Goal: Check status: Check status

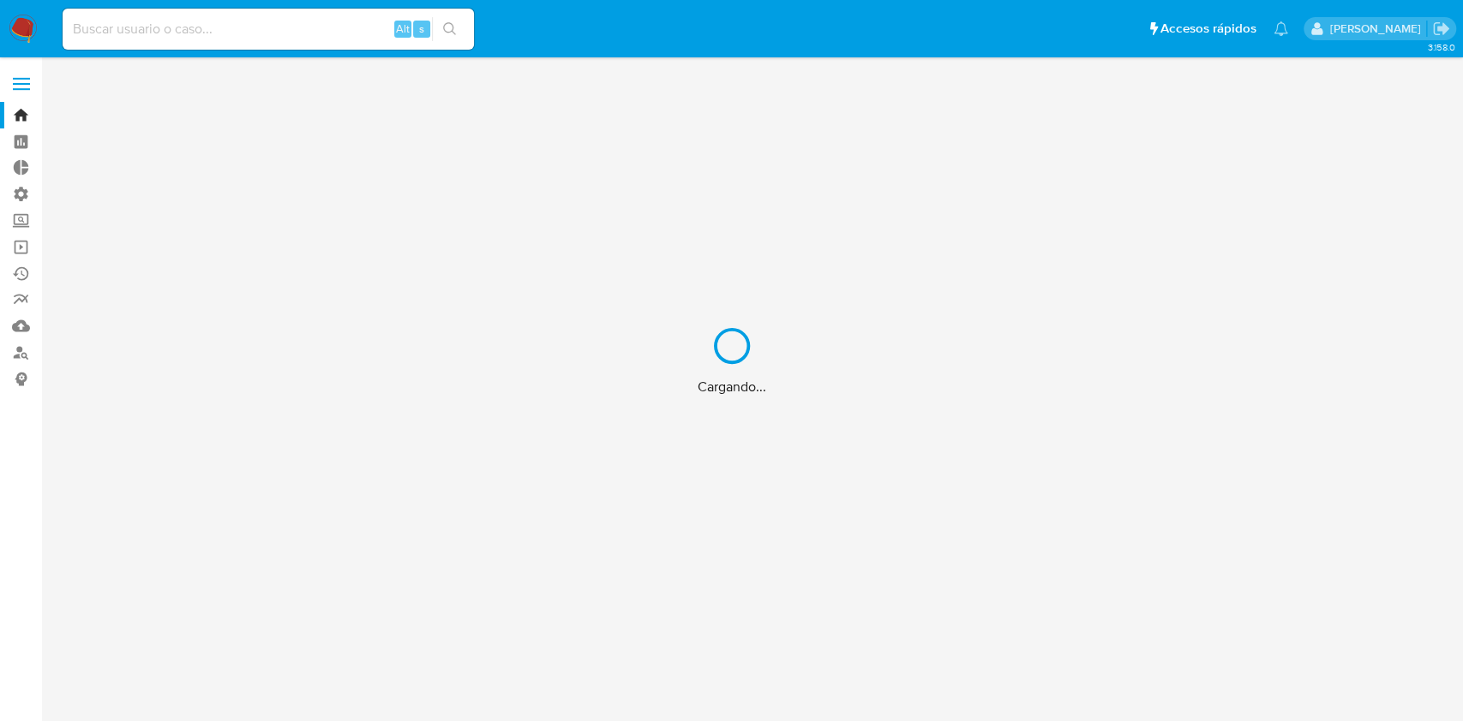
click at [239, 48] on div "Cargando..." at bounding box center [731, 360] width 1463 height 721
click at [245, 39] on div "Cargando..." at bounding box center [731, 360] width 1463 height 721
click at [249, 30] on div "Cargando..." at bounding box center [731, 360] width 1463 height 721
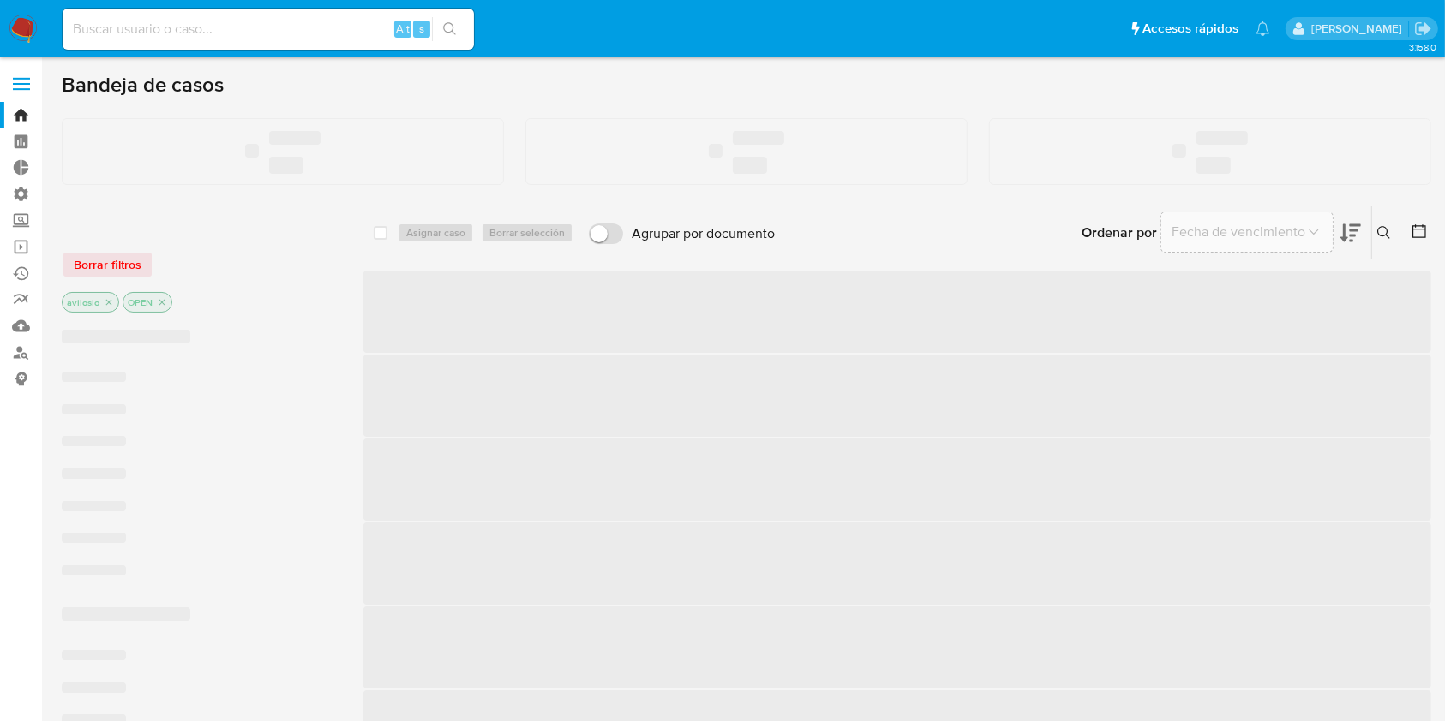
click at [248, 30] on input at bounding box center [268, 29] width 411 height 22
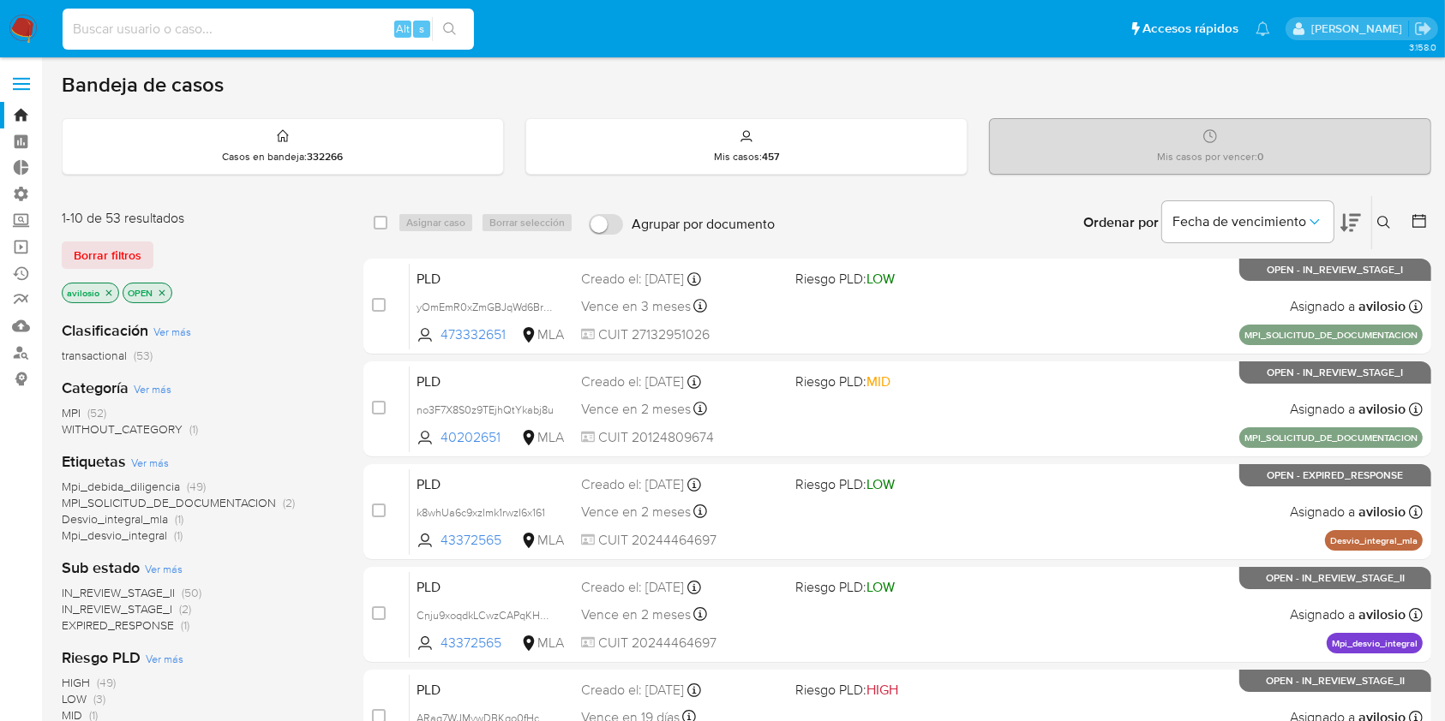
paste input "107042"
type input "107042"
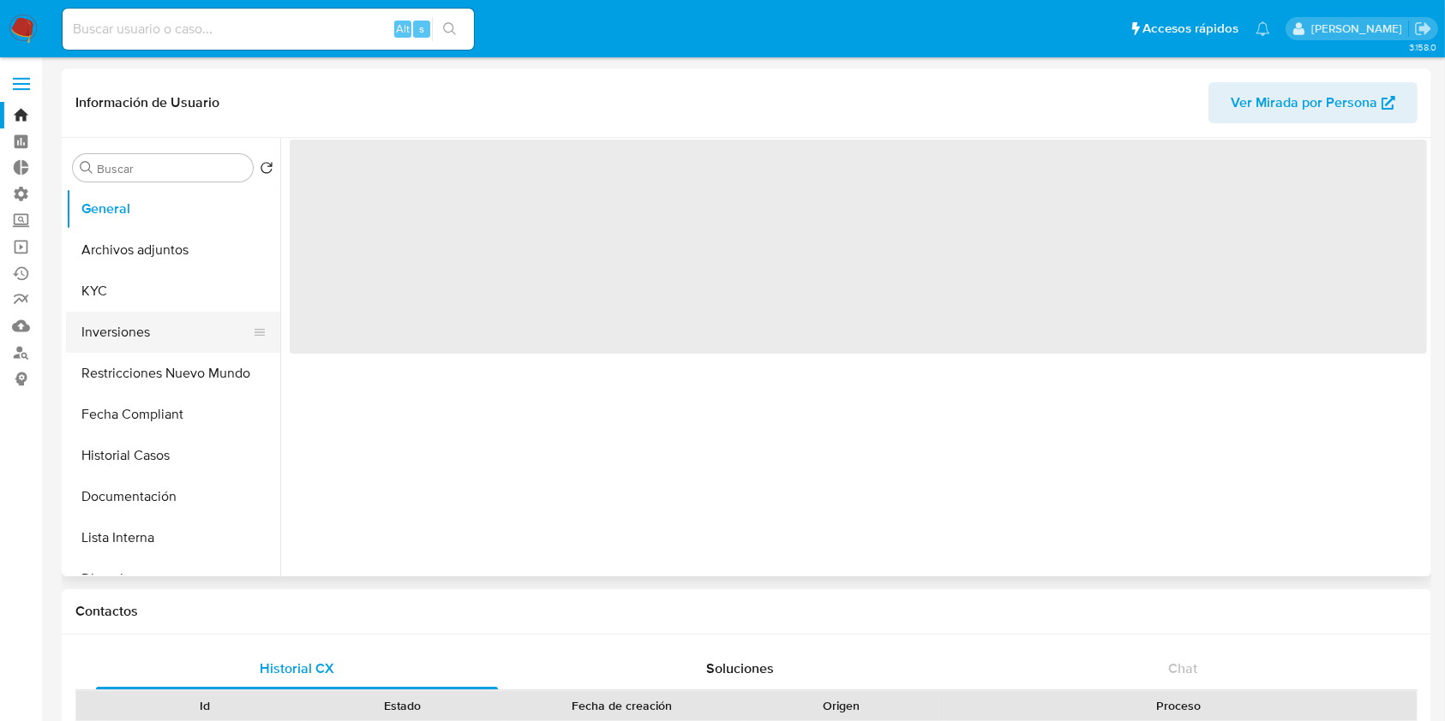
click at [137, 344] on button "Inversiones" at bounding box center [166, 332] width 200 height 41
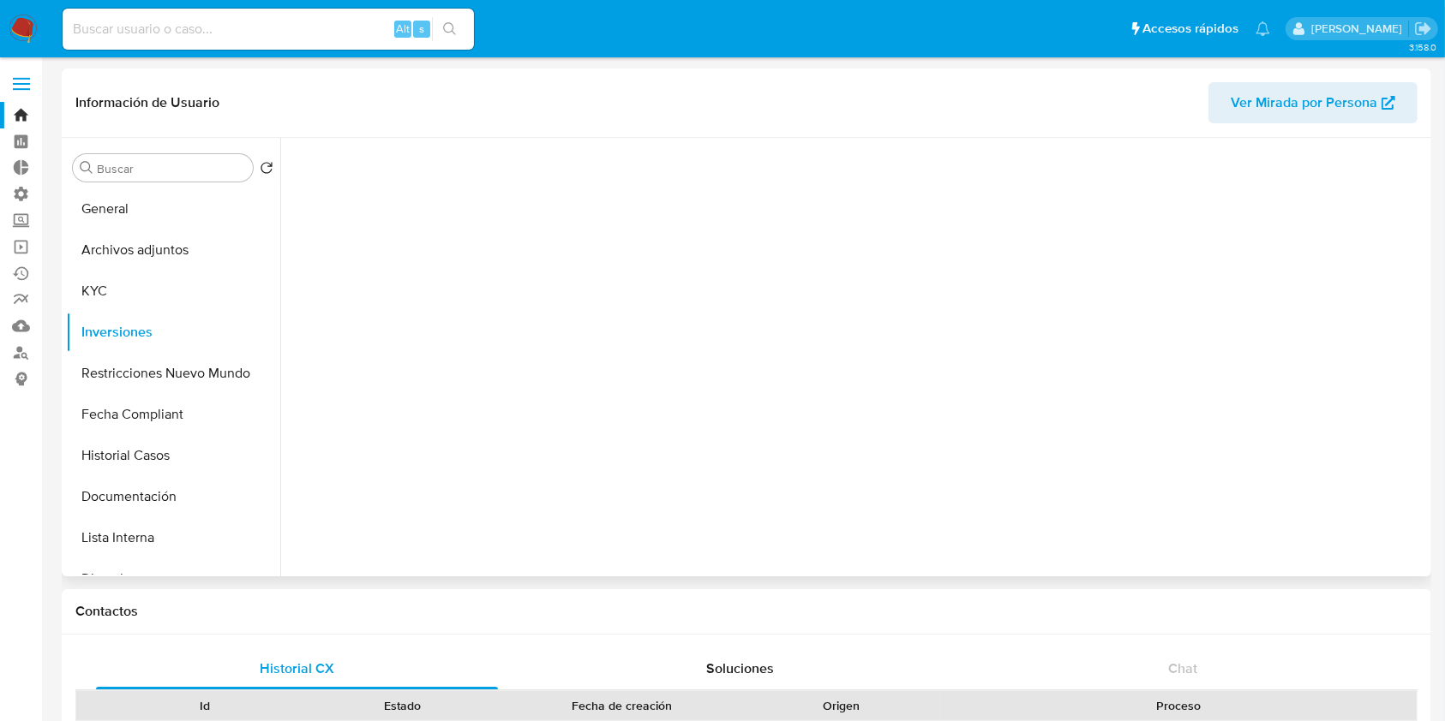
select select "10"
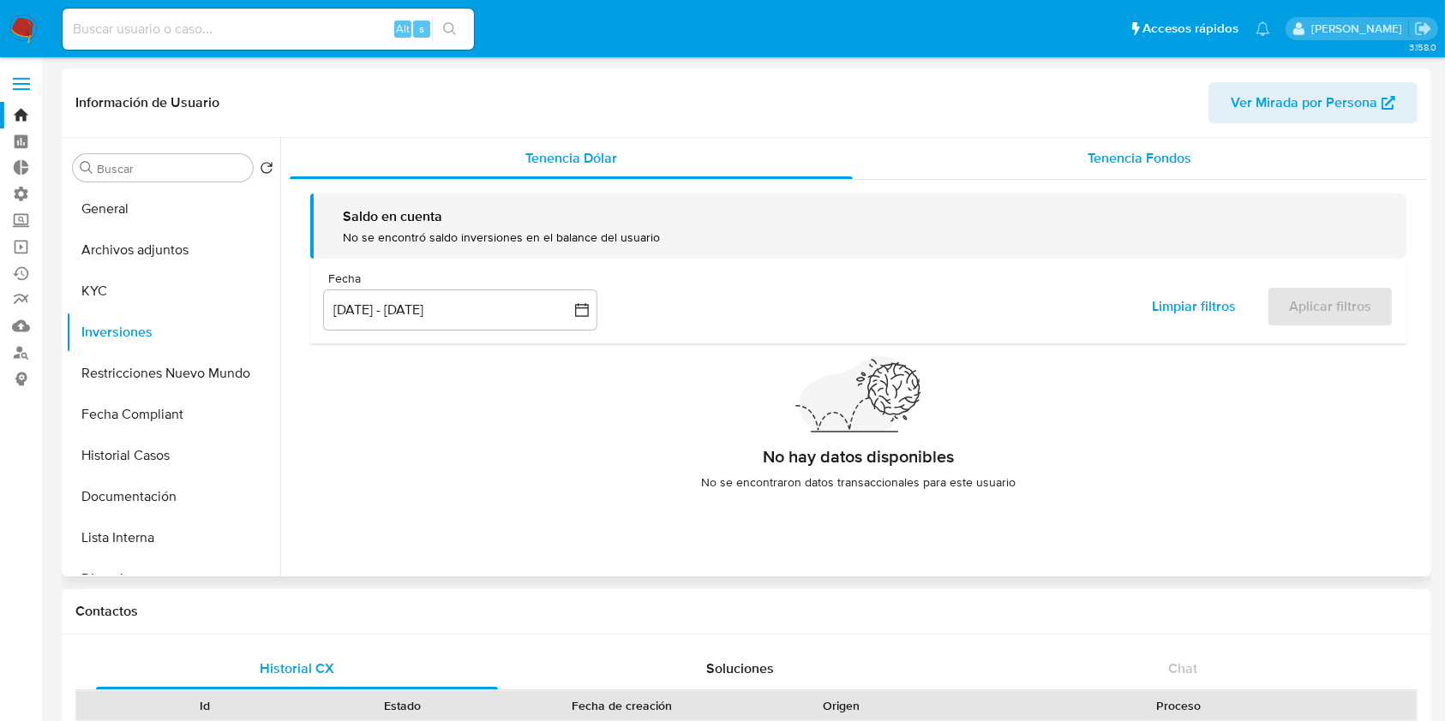
click at [1180, 172] on div "Tenencia Fondos" at bounding box center [1140, 158] width 575 height 41
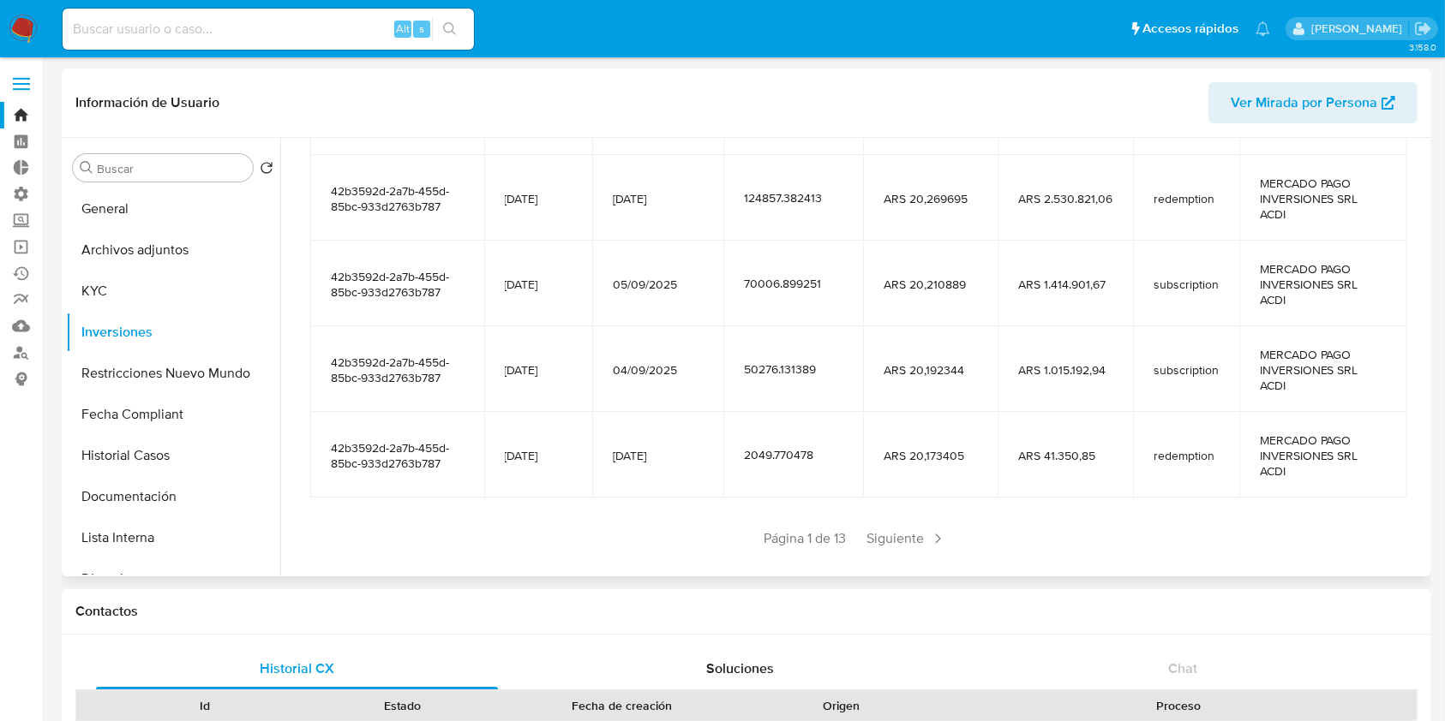
scroll to position [380, 0]
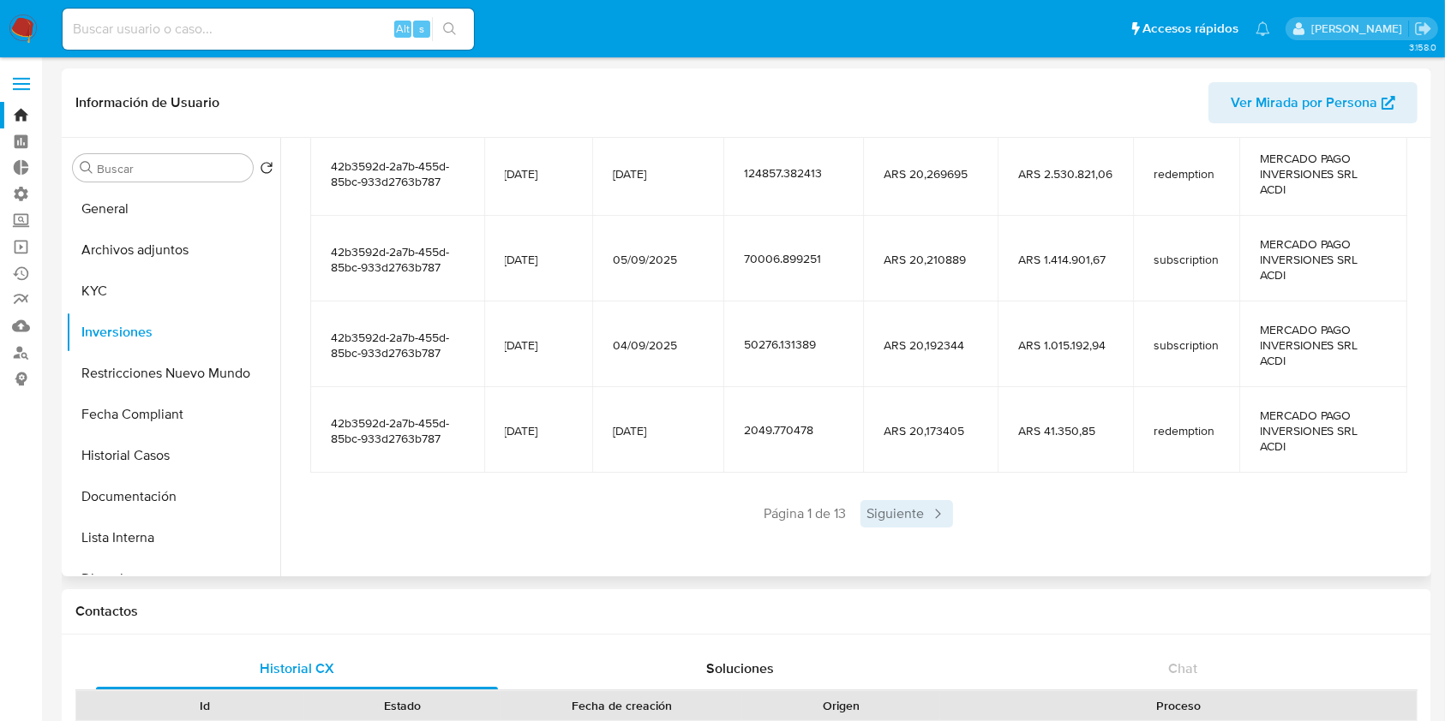
click at [914, 513] on span "Siguiente" at bounding box center [906, 513] width 93 height 27
click at [950, 525] on span "Siguiente" at bounding box center [957, 513] width 93 height 27
click at [979, 516] on icon at bounding box center [987, 514] width 17 height 17
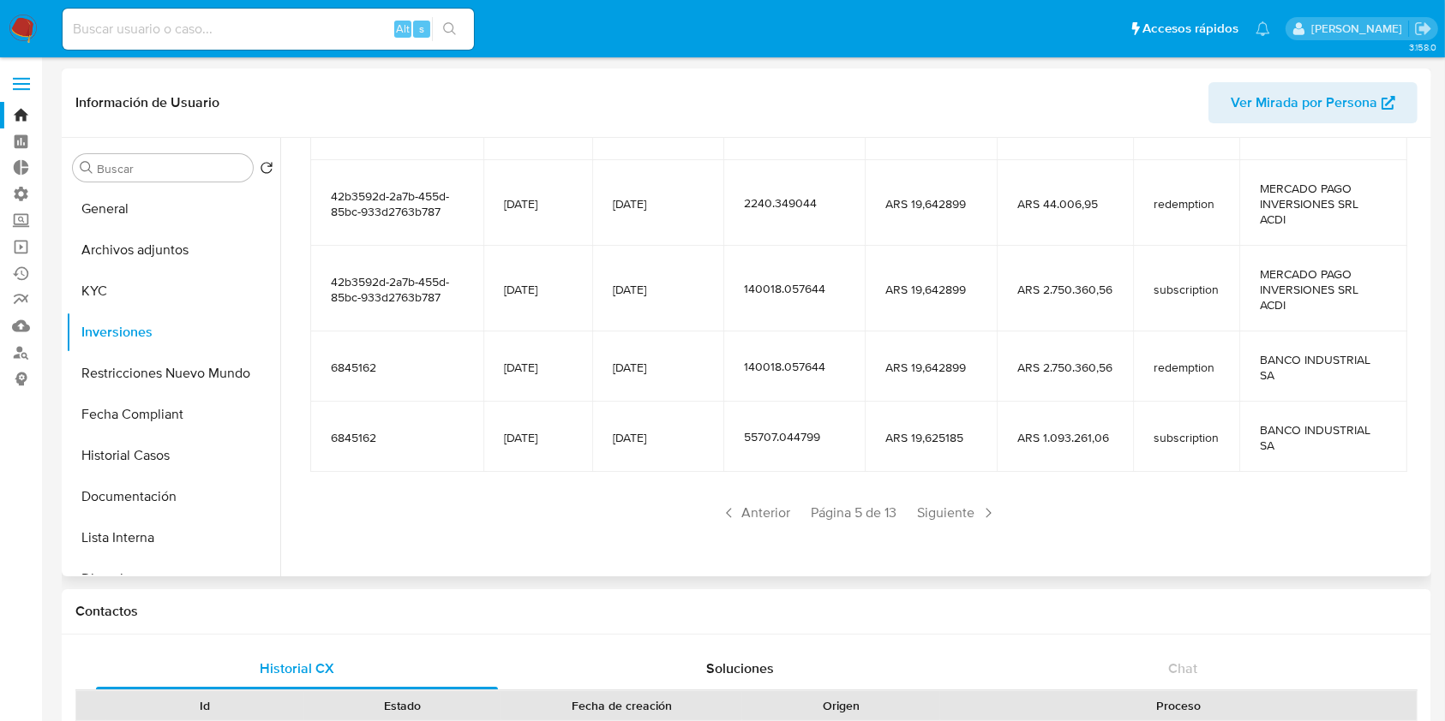
click at [979, 516] on icon at bounding box center [987, 513] width 17 height 17
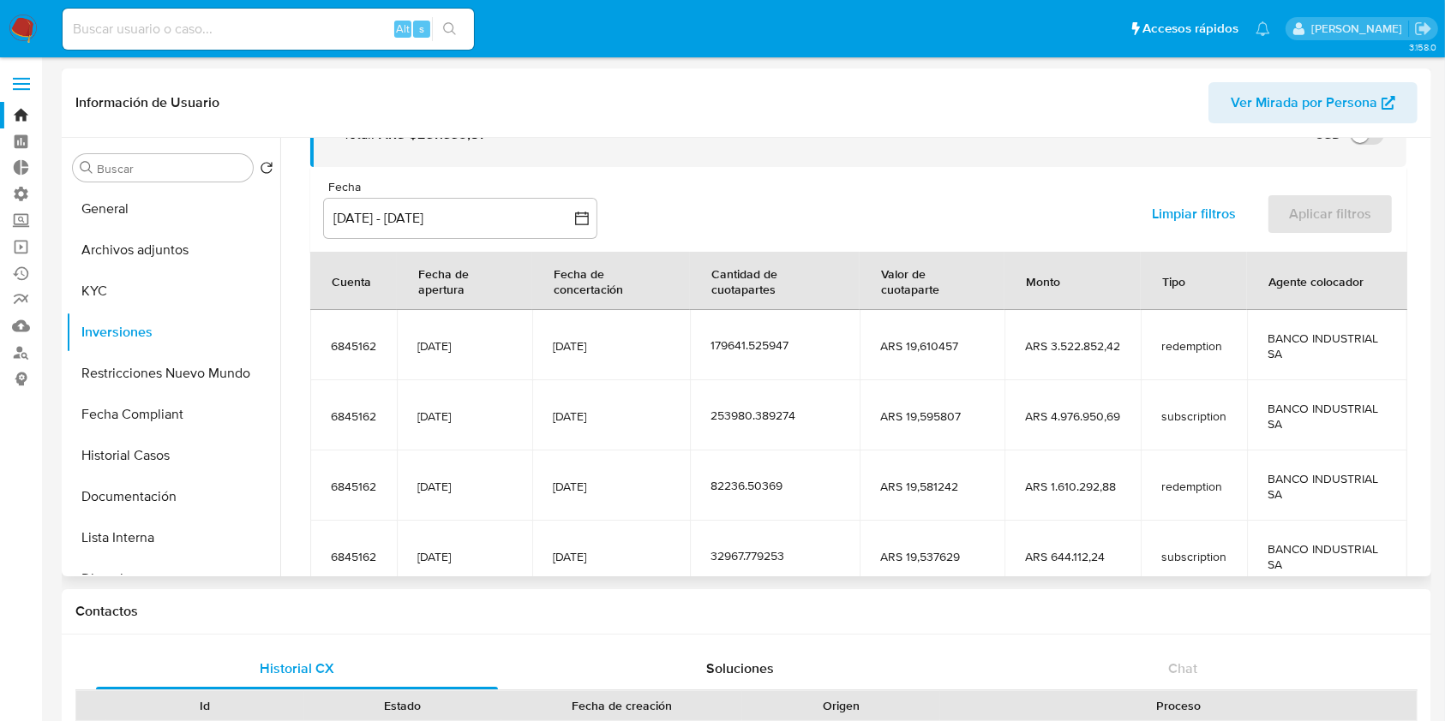
scroll to position [302, 0]
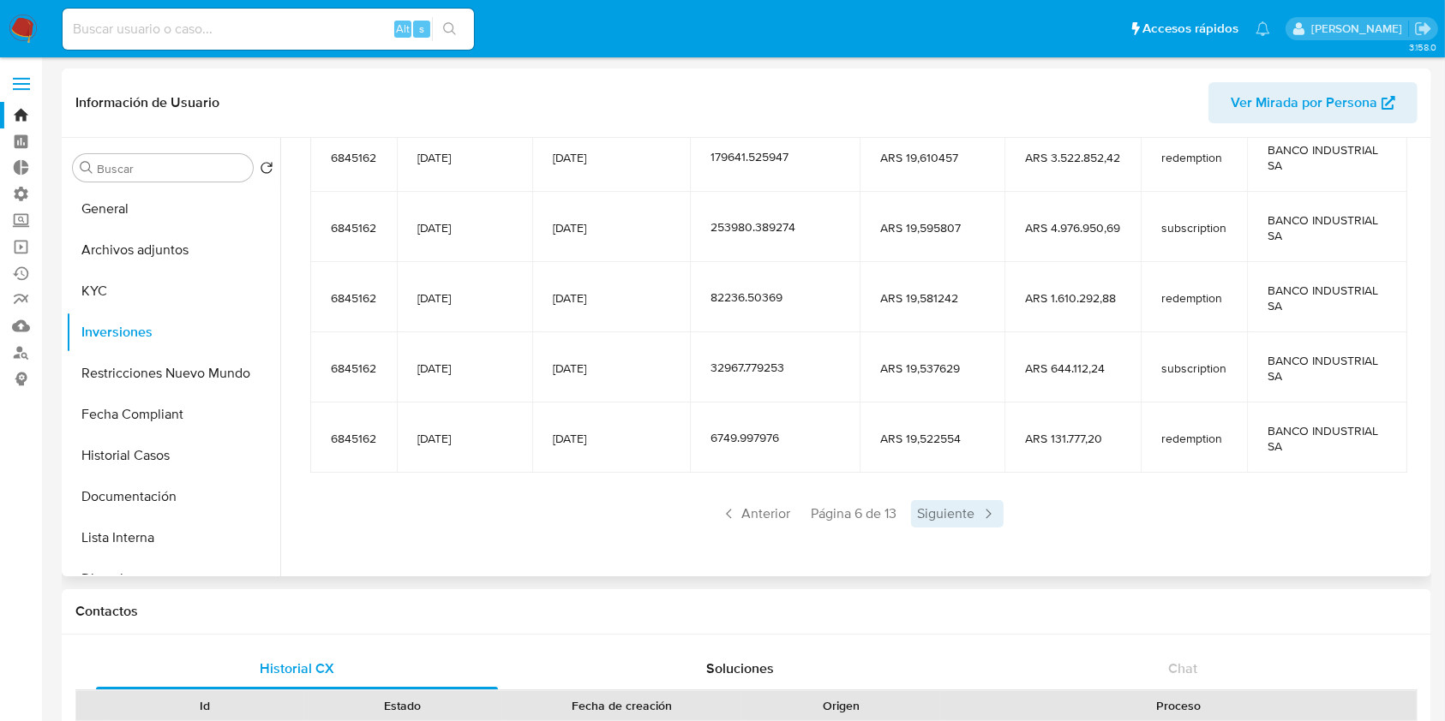
click at [959, 510] on span "Siguiente" at bounding box center [957, 513] width 93 height 27
click at [741, 527] on div "Saldo en cuenta Total : ARS $237.335,87 USD Cambiar entre moneda local y USD Fe…" at bounding box center [858, 222] width 1137 height 691
click at [747, 518] on span "Anterior" at bounding box center [756, 513] width 84 height 27
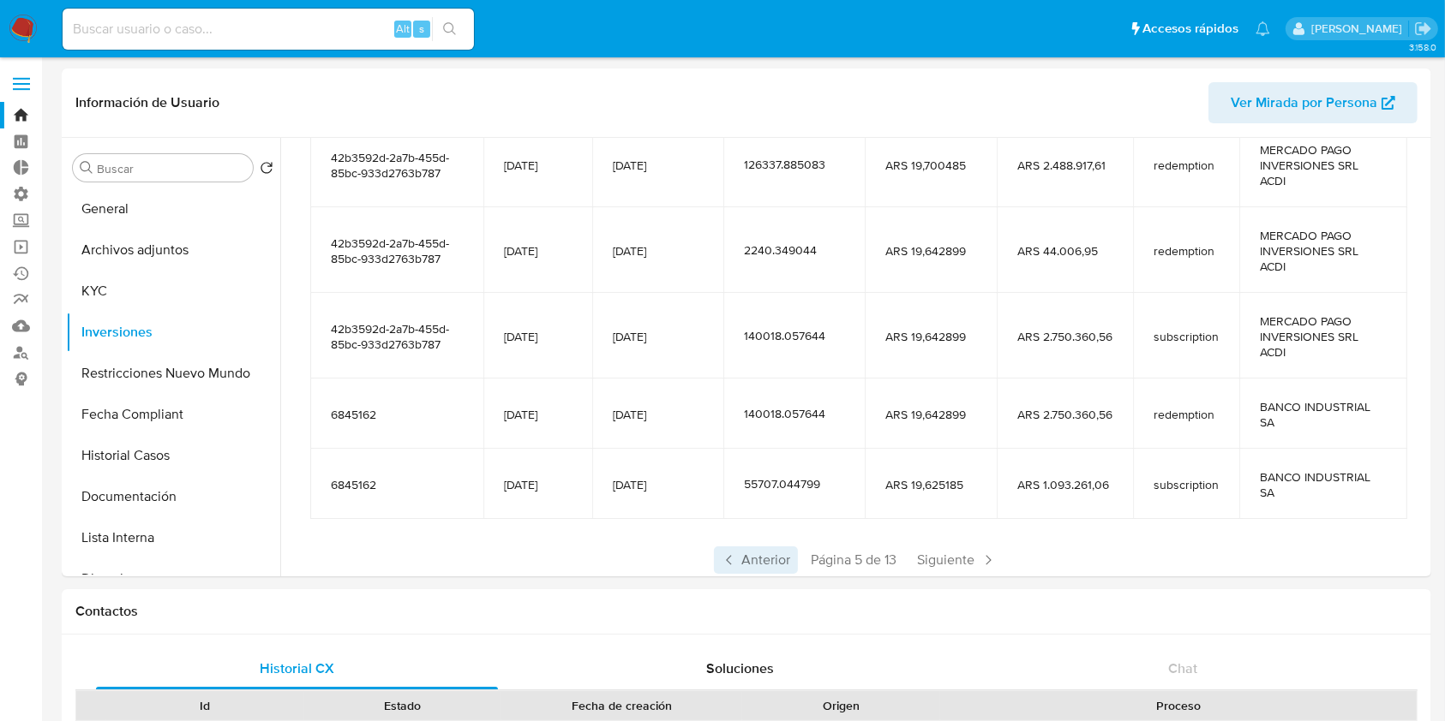
click at [721, 560] on icon at bounding box center [729, 560] width 17 height 17
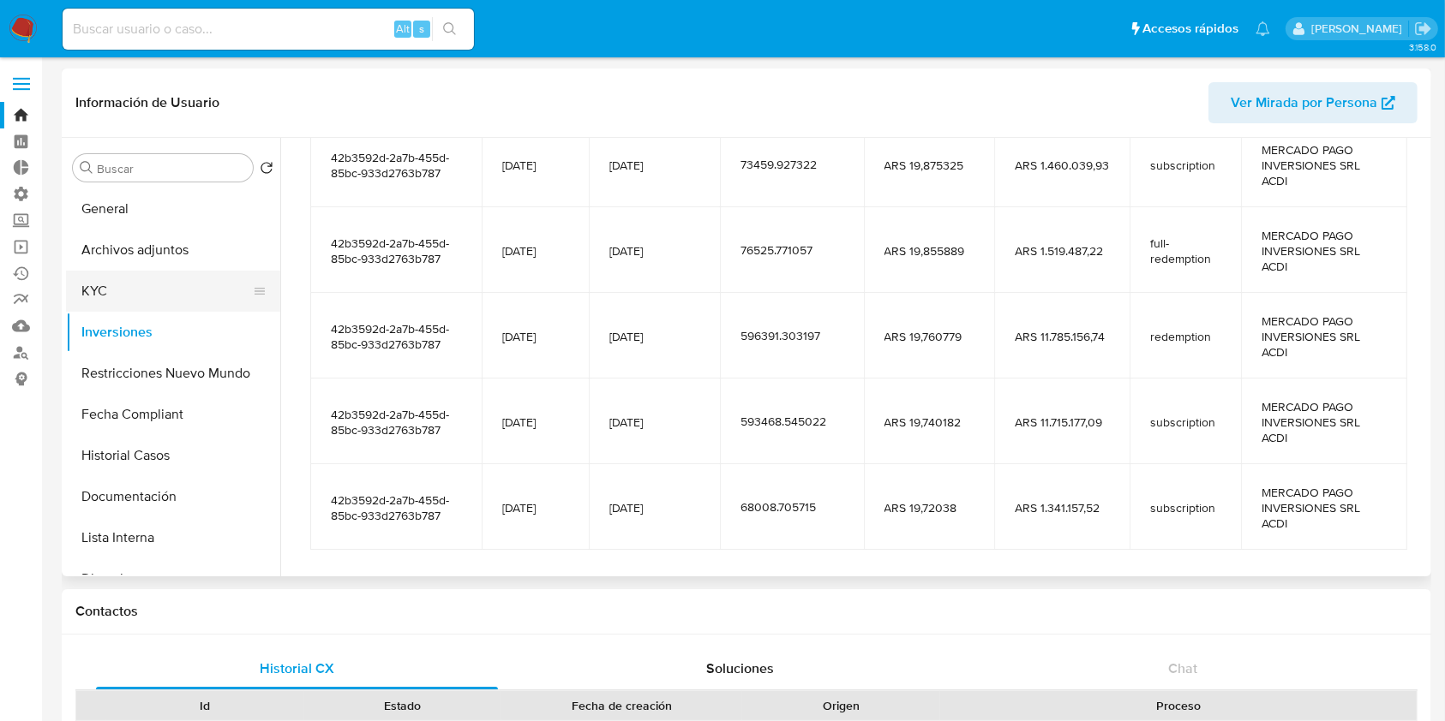
click at [125, 273] on button "KYC" at bounding box center [166, 291] width 200 height 41
